Goal: Register for event/course

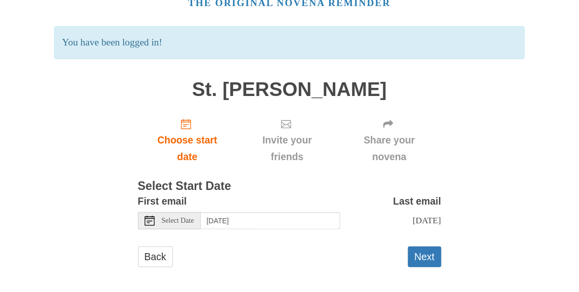
scroll to position [57, 0]
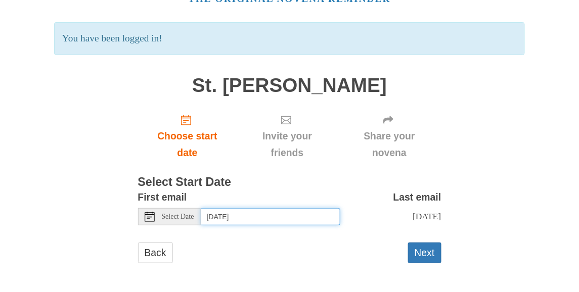
click at [248, 216] on input "Friday, October 10th" at bounding box center [271, 216] width 140 height 17
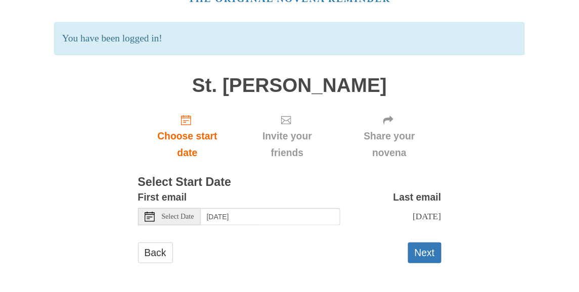
click at [413, 214] on span "Sunday, October 19th" at bounding box center [427, 216] width 28 height 10
click at [413, 215] on span "Sunday, October 19th" at bounding box center [427, 216] width 28 height 10
click at [424, 249] on button "Next" at bounding box center [424, 253] width 33 height 21
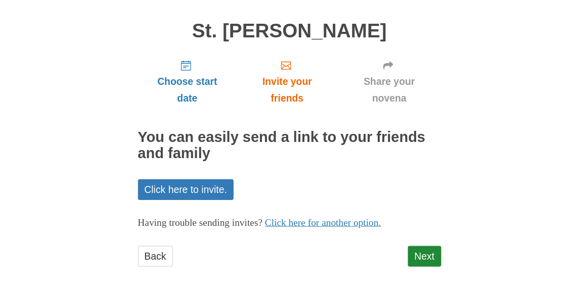
scroll to position [67, 0]
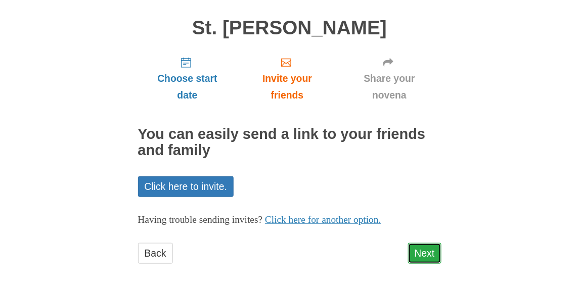
click at [419, 249] on link "Next" at bounding box center [424, 253] width 33 height 21
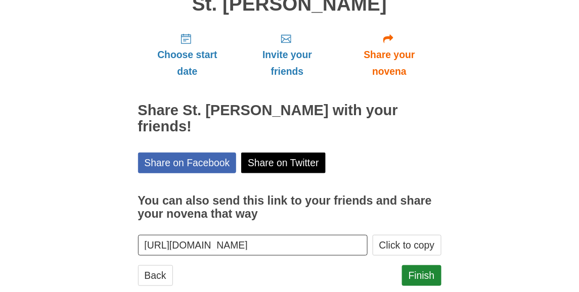
scroll to position [97, 0]
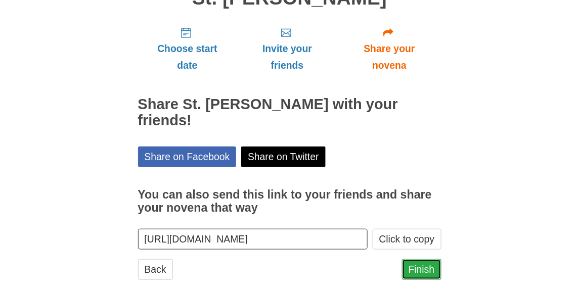
click at [420, 259] on link "Finish" at bounding box center [421, 269] width 39 height 21
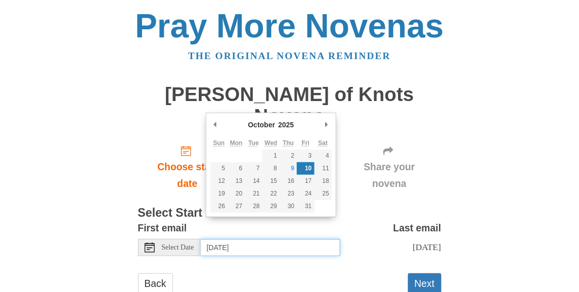
click at [219, 239] on input "Friday, October 10th" at bounding box center [271, 247] width 140 height 17
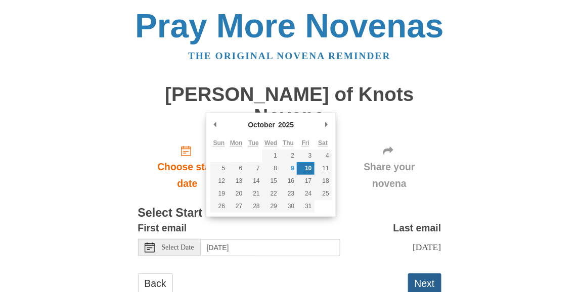
click at [417, 274] on button "Next" at bounding box center [424, 284] width 33 height 21
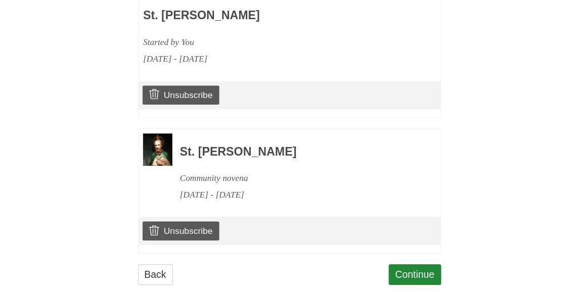
scroll to position [513, 0]
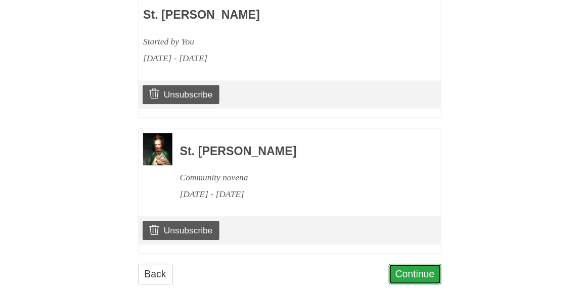
click at [413, 264] on link "Continue" at bounding box center [415, 274] width 53 height 21
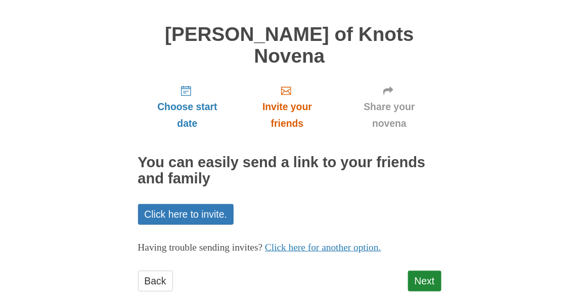
scroll to position [67, 0]
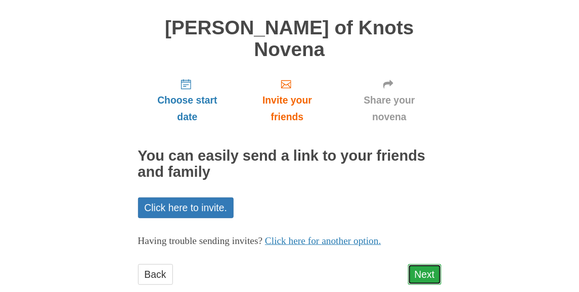
click at [417, 264] on link "Next" at bounding box center [424, 274] width 33 height 21
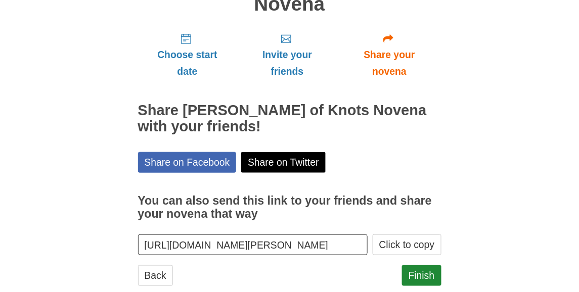
scroll to position [113, 0]
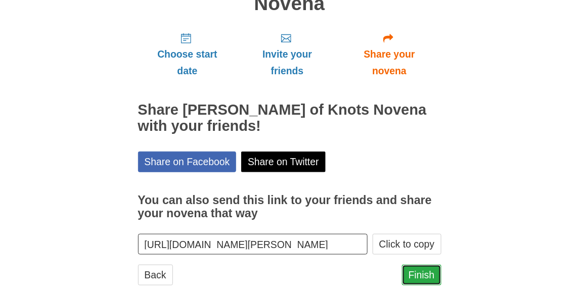
click at [418, 265] on link "Finish" at bounding box center [421, 275] width 39 height 21
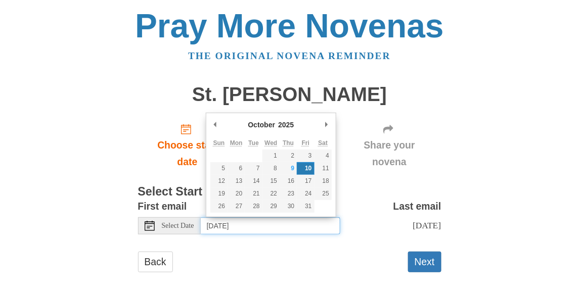
click at [234, 224] on input "Friday, October 10th" at bounding box center [271, 225] width 140 height 17
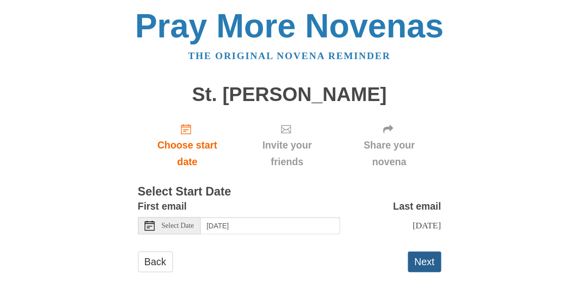
click at [427, 262] on button "Next" at bounding box center [424, 262] width 33 height 21
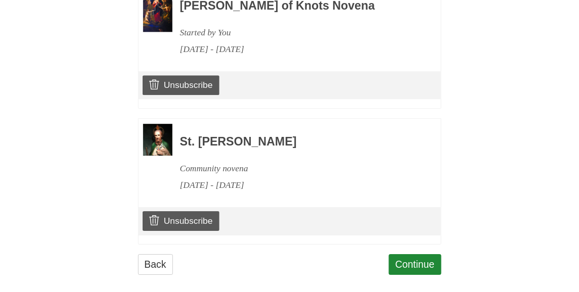
scroll to position [662, 0]
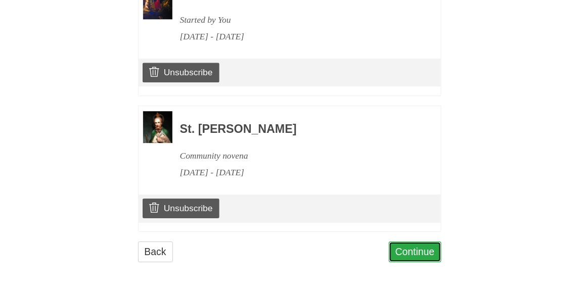
click at [407, 254] on link "Continue" at bounding box center [415, 252] width 53 height 21
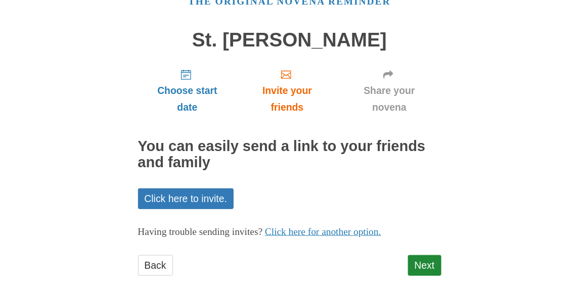
scroll to position [67, 0]
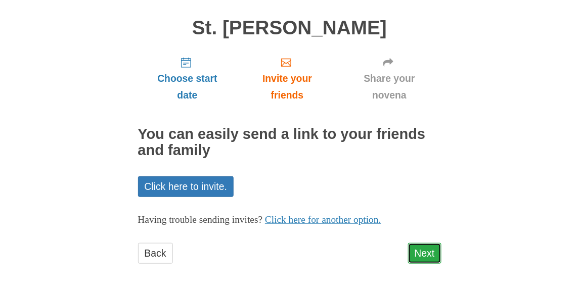
click at [416, 252] on link "Next" at bounding box center [424, 253] width 33 height 21
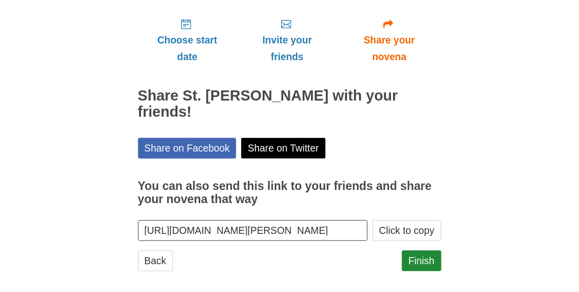
scroll to position [113, 0]
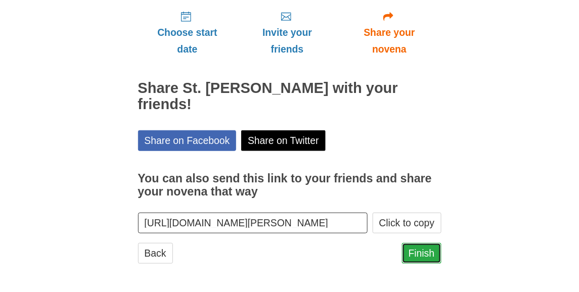
click at [408, 249] on link "Finish" at bounding box center [421, 253] width 39 height 21
